Goal: Book appointment/travel/reservation

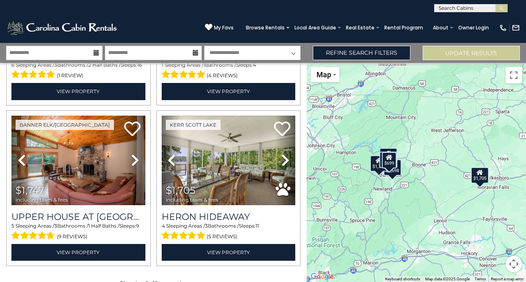
scroll to position [315, 0]
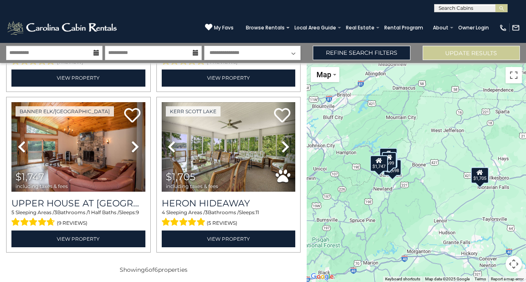
click at [94, 54] on icon at bounding box center [97, 53] width 6 height 6
click at [127, 53] on input "**********" at bounding box center [153, 53] width 96 height 14
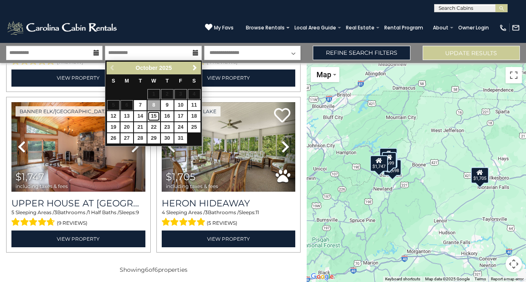
click at [155, 117] on link "15" at bounding box center [154, 116] width 13 height 10
type input "********"
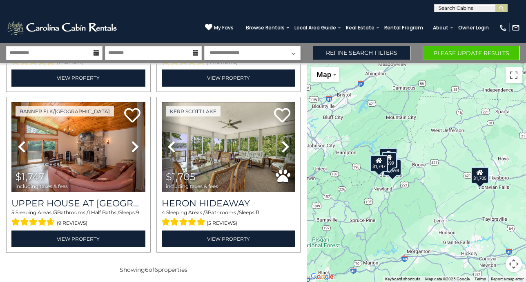
click at [195, 53] on icon at bounding box center [196, 53] width 6 height 6
click at [95, 52] on icon at bounding box center [97, 53] width 6 height 6
click at [35, 53] on input "**********" at bounding box center [54, 53] width 96 height 14
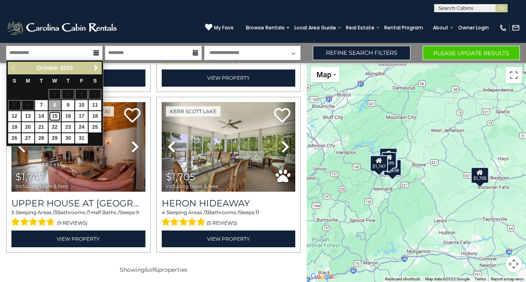
click at [57, 115] on link "15" at bounding box center [55, 116] width 13 height 10
type input "********"
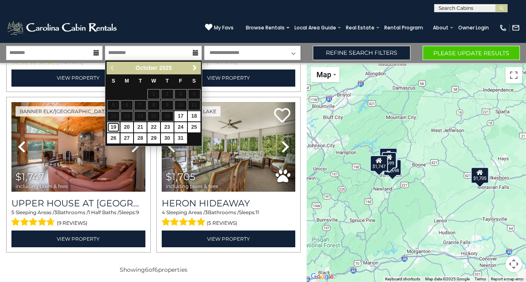
click at [115, 125] on link "19" at bounding box center [113, 127] width 13 height 10
type input "********"
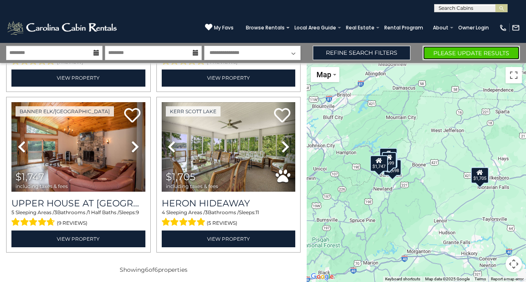
click at [437, 50] on button "Please Update Results" at bounding box center [471, 53] width 97 height 14
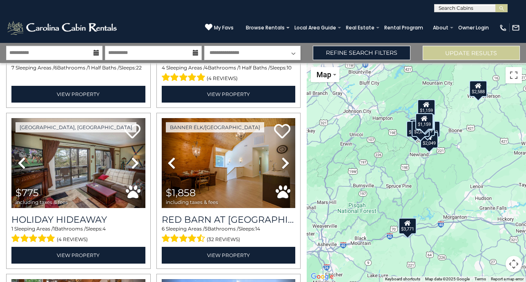
scroll to position [778, 0]
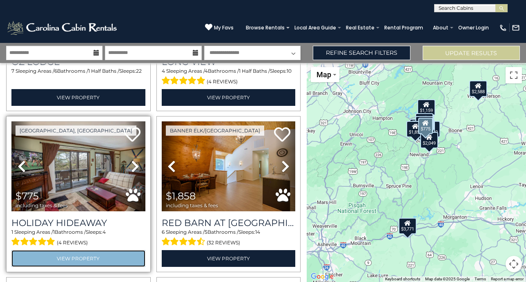
click at [78, 252] on link "View Property" at bounding box center [78, 258] width 134 height 17
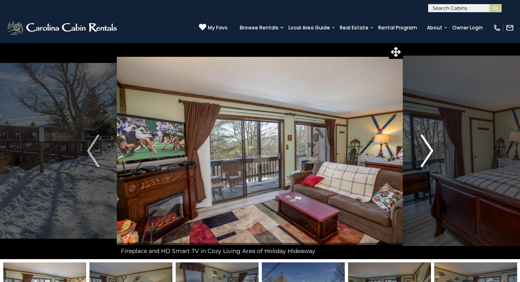
click at [431, 152] on img "Next" at bounding box center [427, 150] width 12 height 33
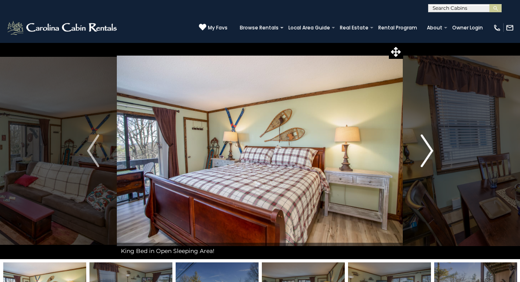
click at [431, 152] on img "Next" at bounding box center [427, 150] width 12 height 33
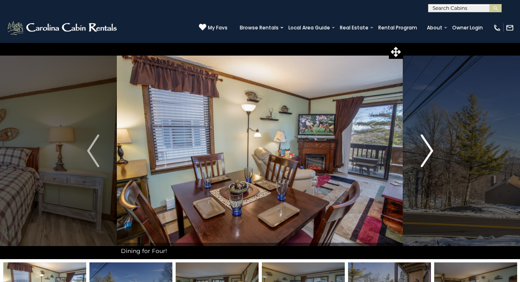
click at [431, 152] on img "Next" at bounding box center [427, 150] width 12 height 33
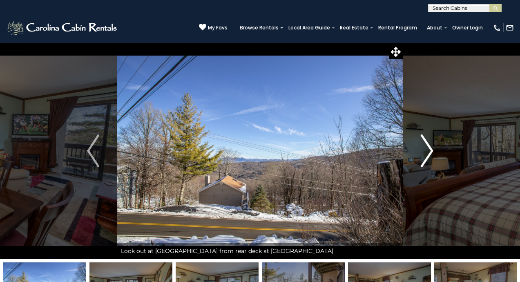
click at [431, 152] on img "Next" at bounding box center [427, 150] width 12 height 33
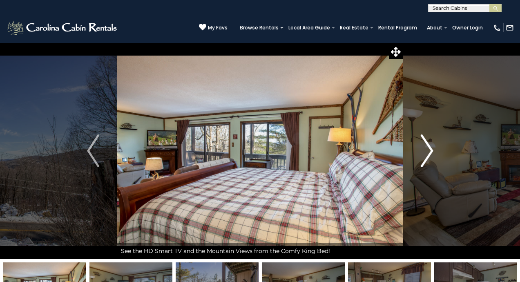
click at [431, 152] on img "Next" at bounding box center [427, 150] width 12 height 33
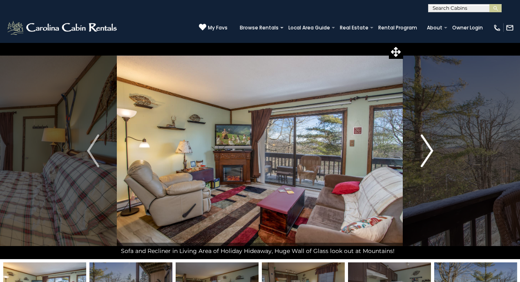
click at [431, 152] on img "Next" at bounding box center [427, 150] width 12 height 33
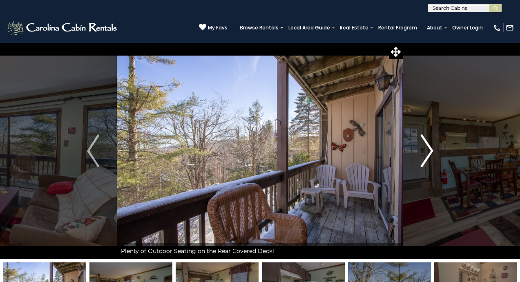
click at [431, 152] on img "Next" at bounding box center [427, 150] width 12 height 33
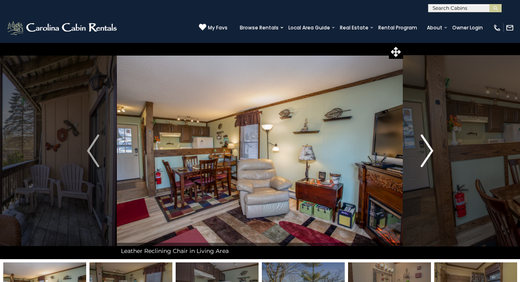
click at [431, 152] on img "Next" at bounding box center [427, 150] width 12 height 33
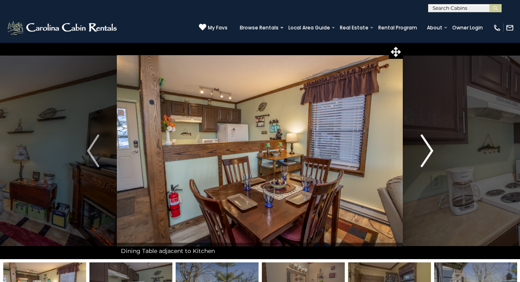
click at [431, 152] on img "Next" at bounding box center [427, 150] width 12 height 33
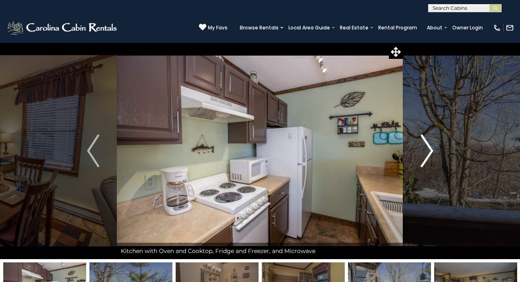
click at [431, 152] on img "Next" at bounding box center [427, 150] width 12 height 33
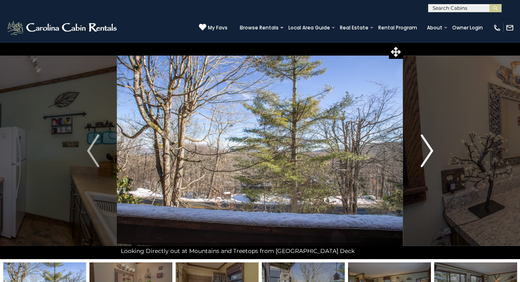
click at [431, 152] on img "Next" at bounding box center [427, 150] width 12 height 33
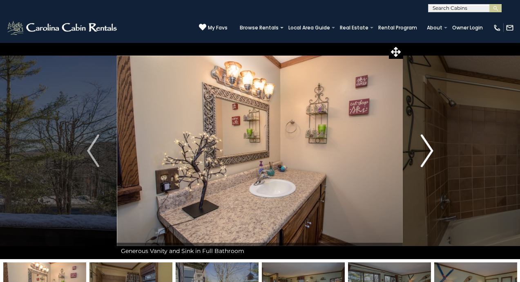
click at [431, 152] on img "Next" at bounding box center [427, 150] width 12 height 33
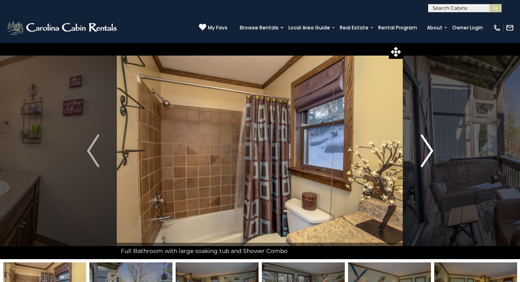
click at [431, 152] on img "Next" at bounding box center [427, 150] width 12 height 33
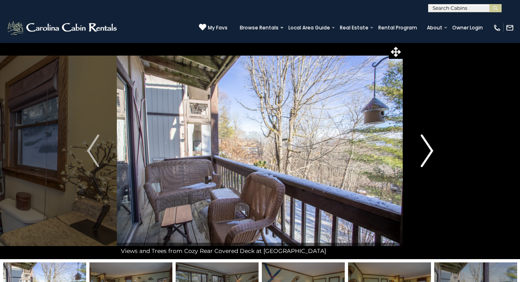
click at [431, 152] on img "Next" at bounding box center [427, 150] width 12 height 33
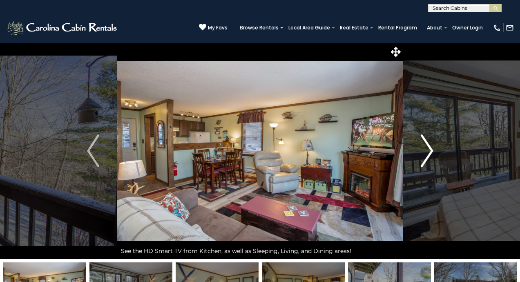
click at [431, 152] on img "Next" at bounding box center [427, 150] width 12 height 33
